Goal: Communication & Community: Share content

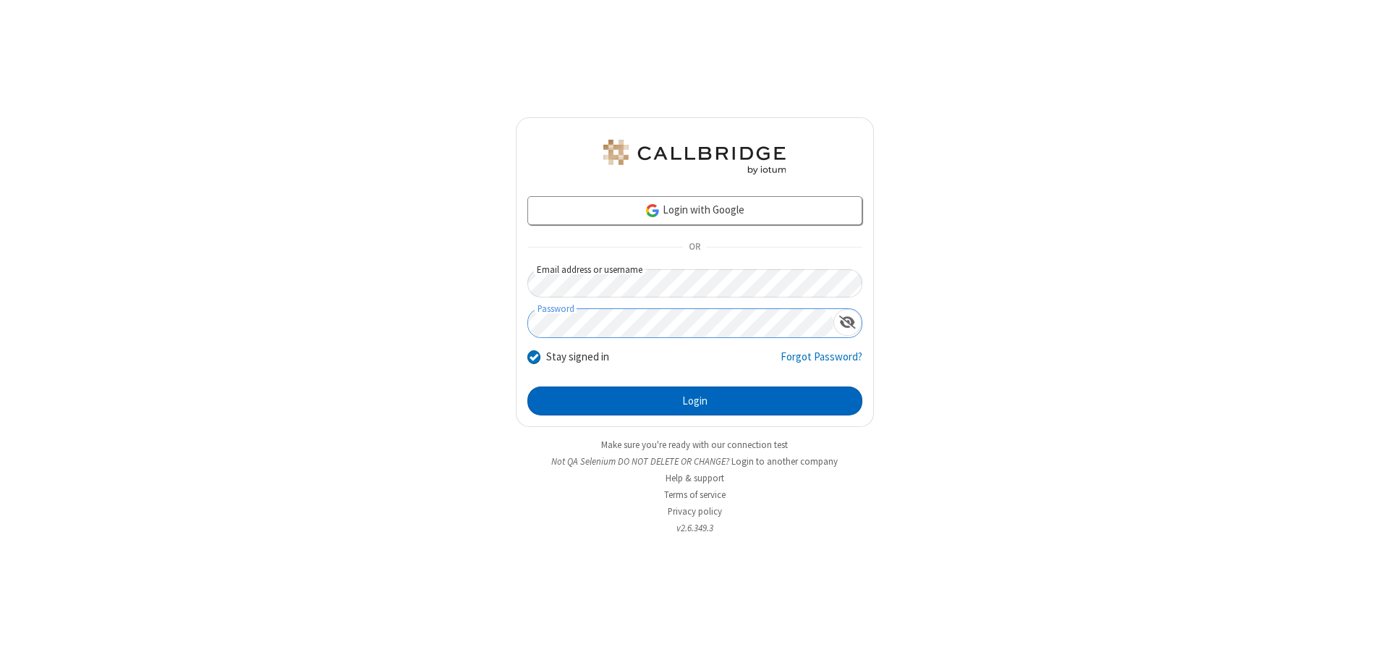
click at [695, 401] on button "Login" at bounding box center [695, 400] width 335 height 29
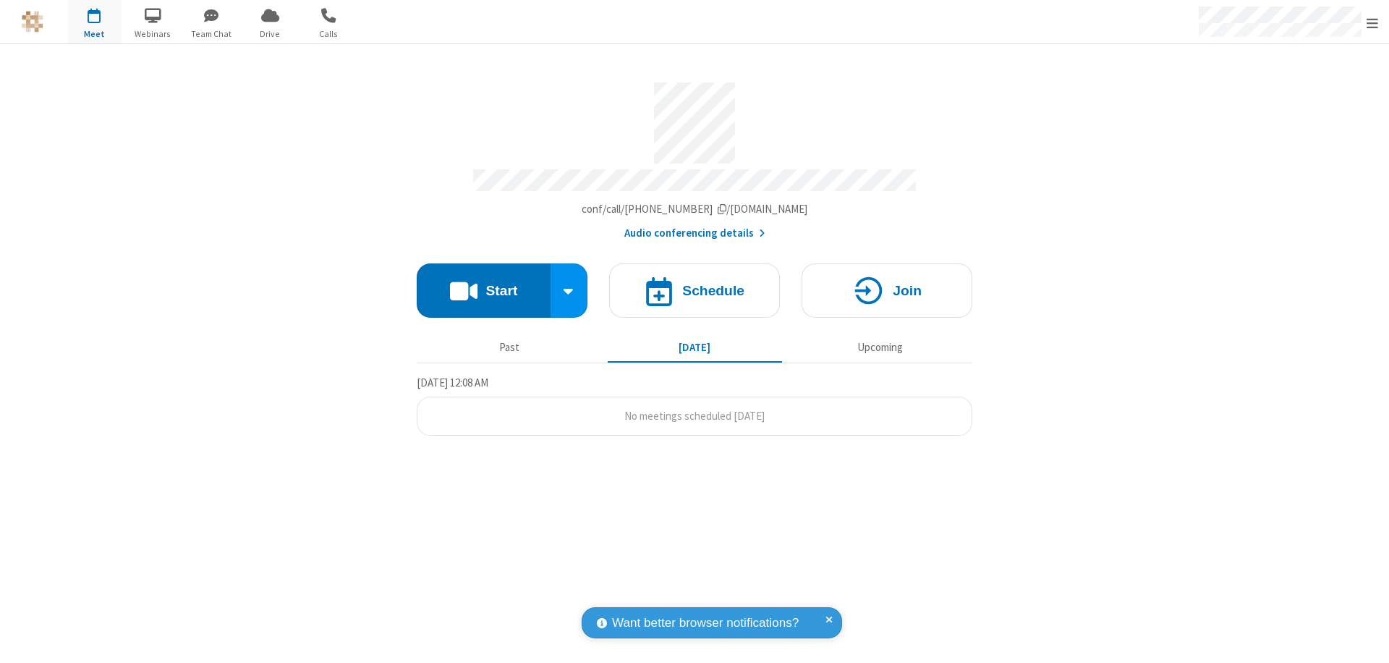
click at [483, 284] on button "Start" at bounding box center [484, 290] width 134 height 54
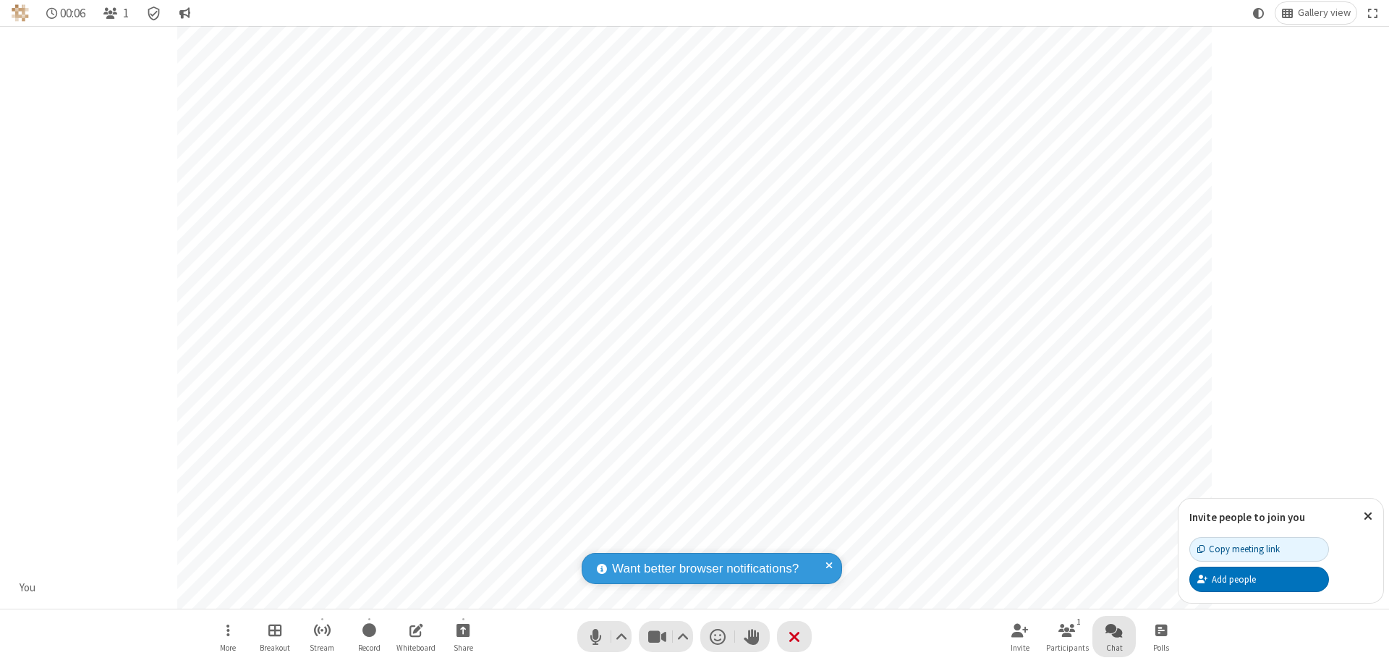
click at [1114, 630] on span "Open chat" at bounding box center [1114, 630] width 17 height 18
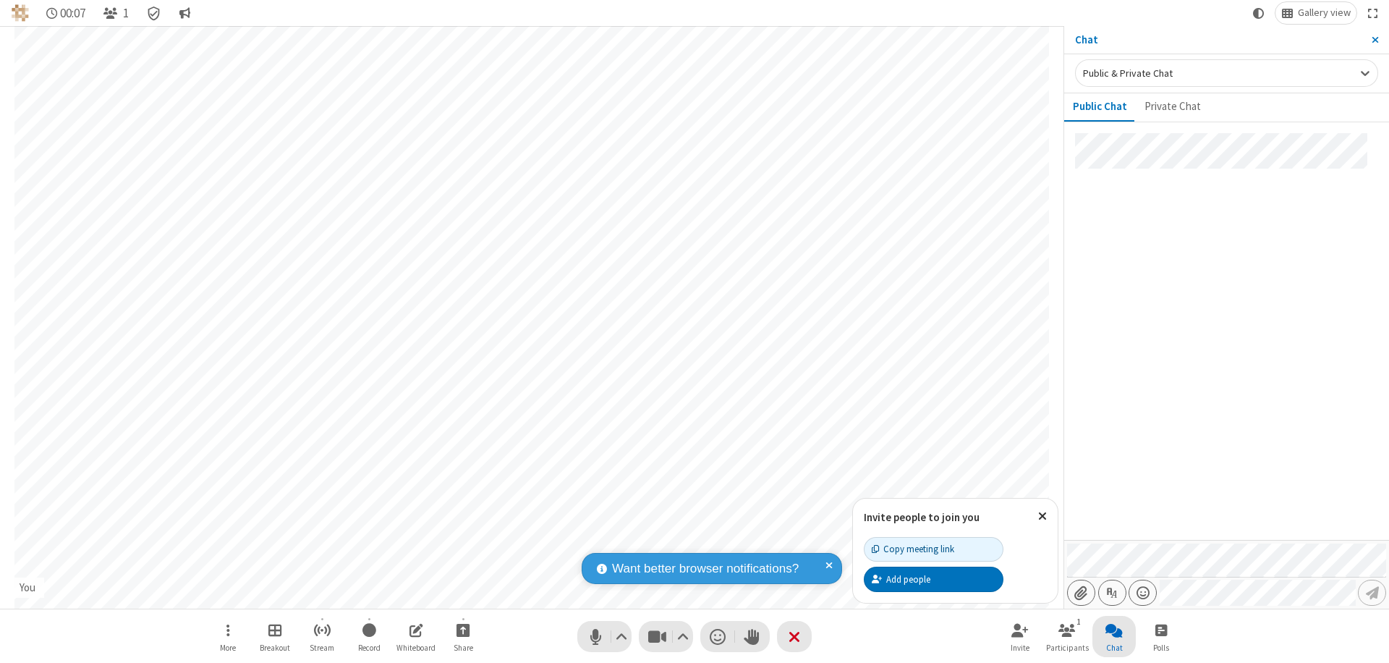
type input "C:\fakepath\doc_test.docx"
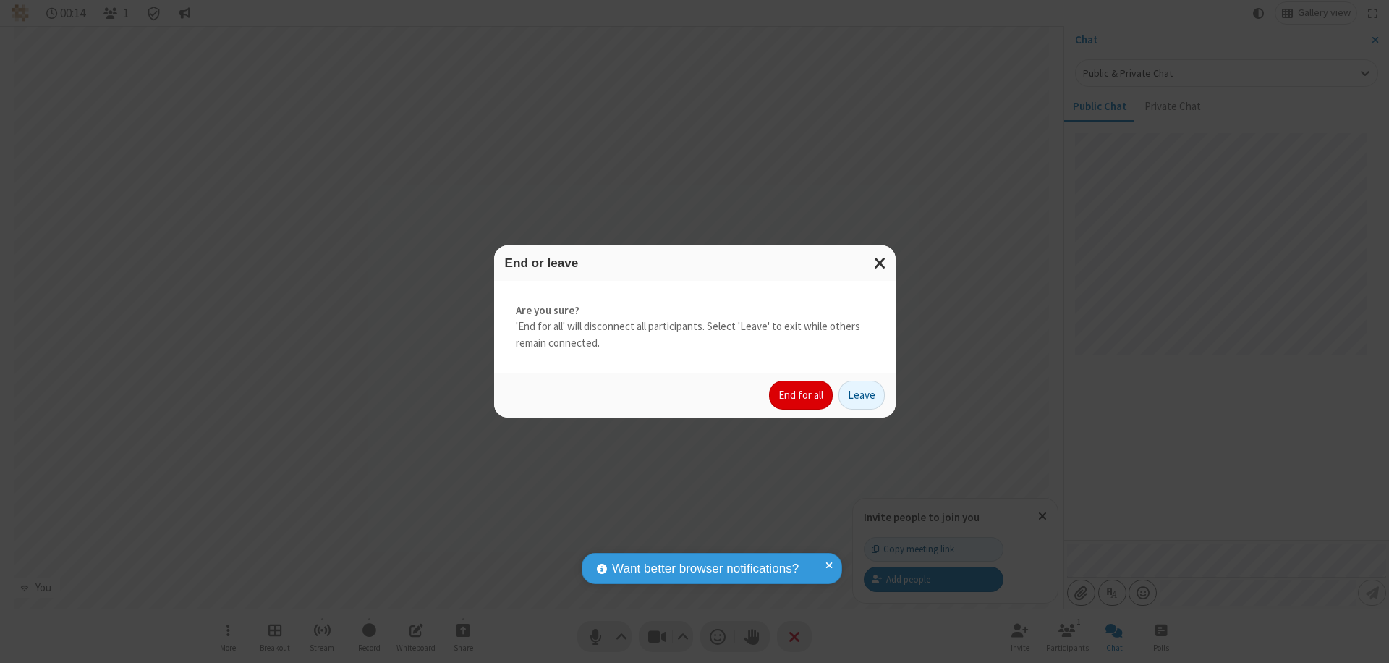
click at [802, 395] on button "End for all" at bounding box center [801, 395] width 64 height 29
